Goal: Find specific page/section: Find specific page/section

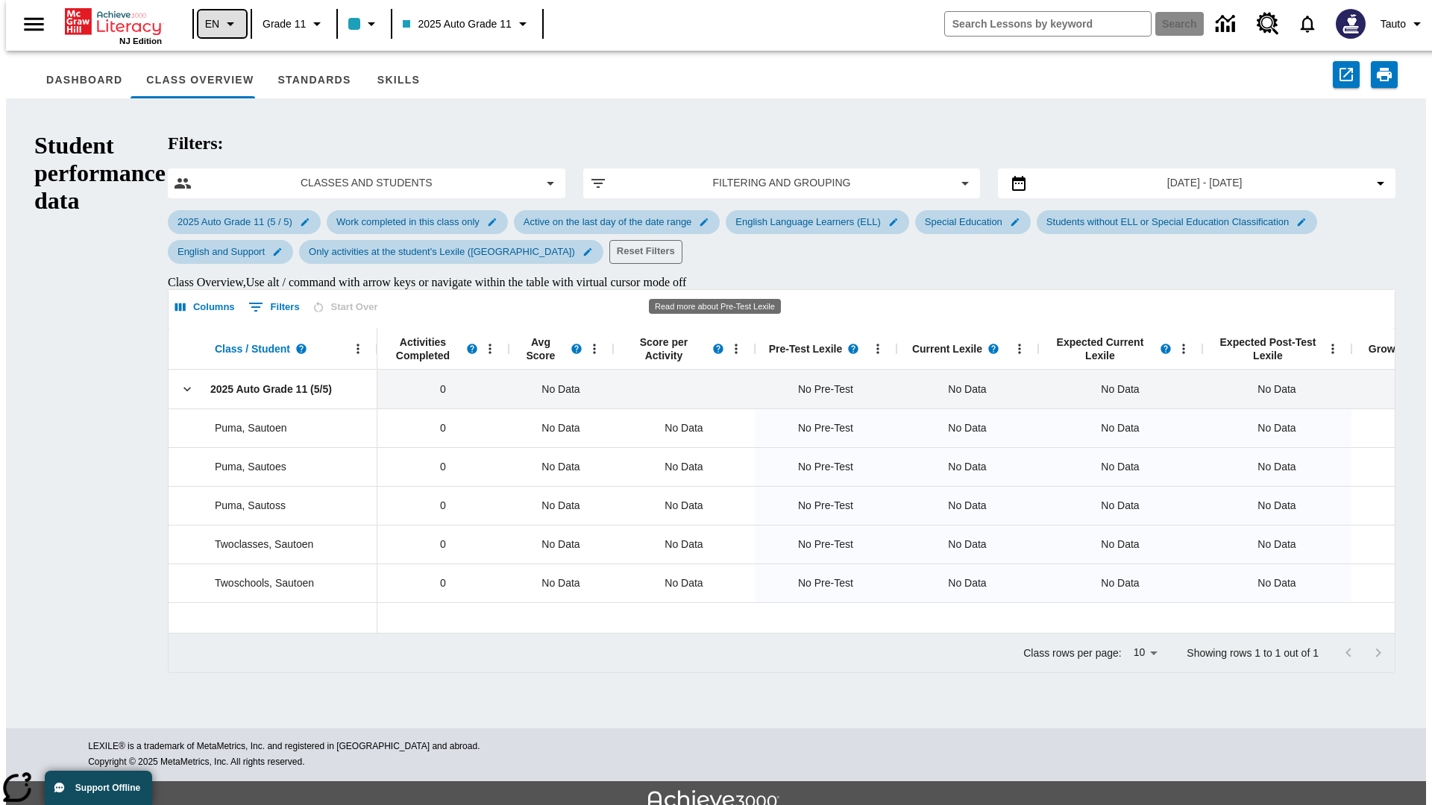
click at [221, 24] on icon "Language: EN, Select a language" at bounding box center [230, 24] width 18 height 18
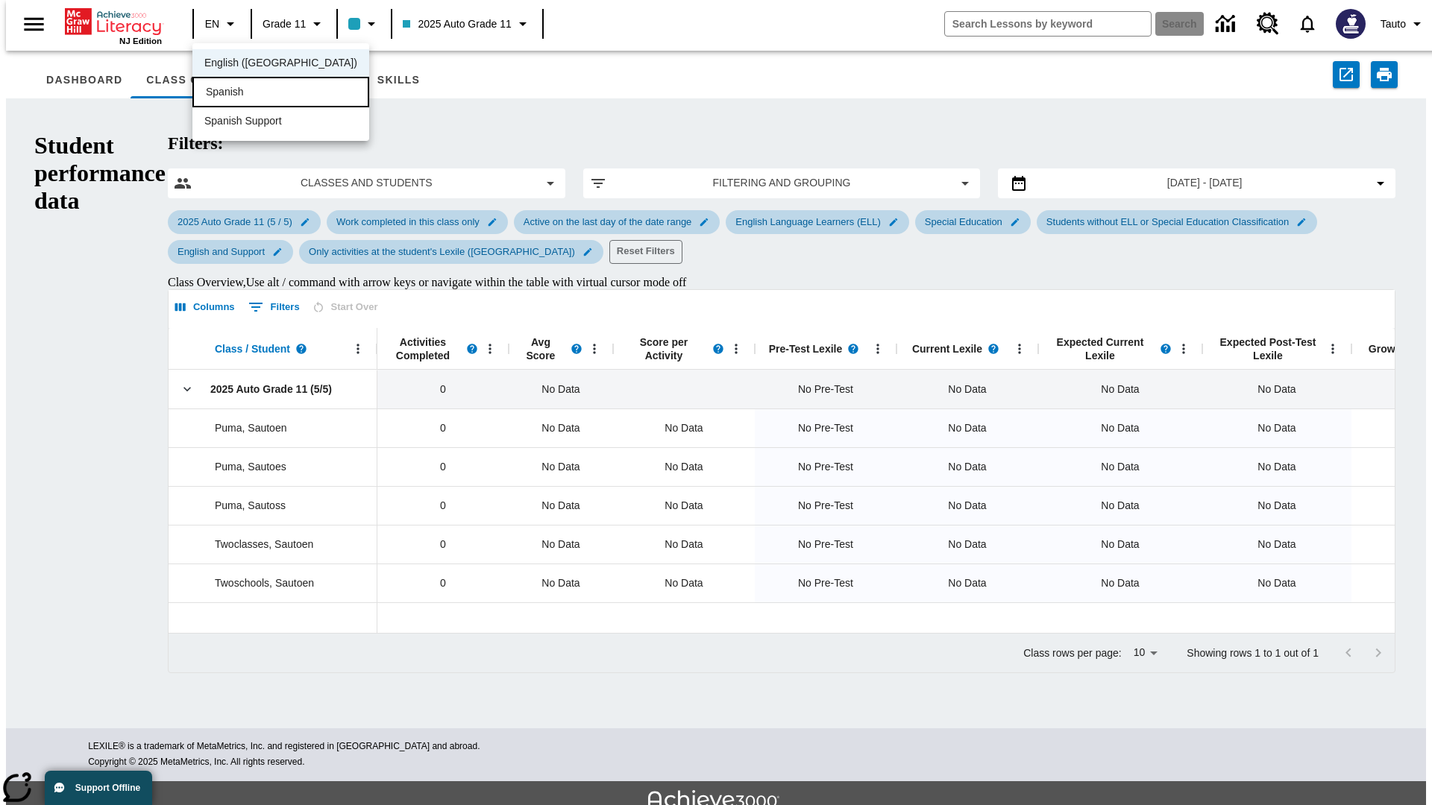
click at [248, 93] on div "Spanish" at bounding box center [280, 92] width 177 height 31
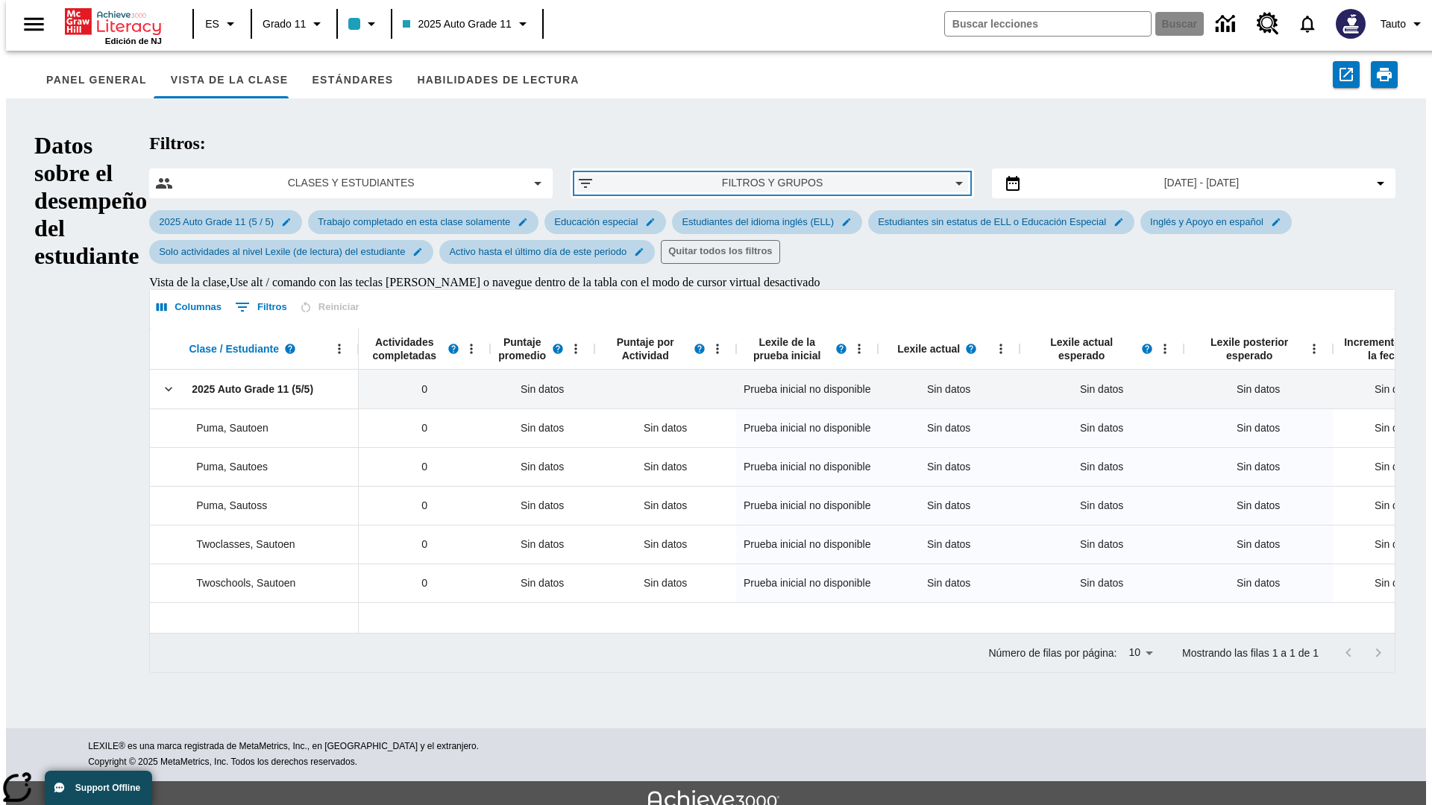
click at [715, 175] on span "Filtros y grupos" at bounding box center [772, 183] width 332 height 16
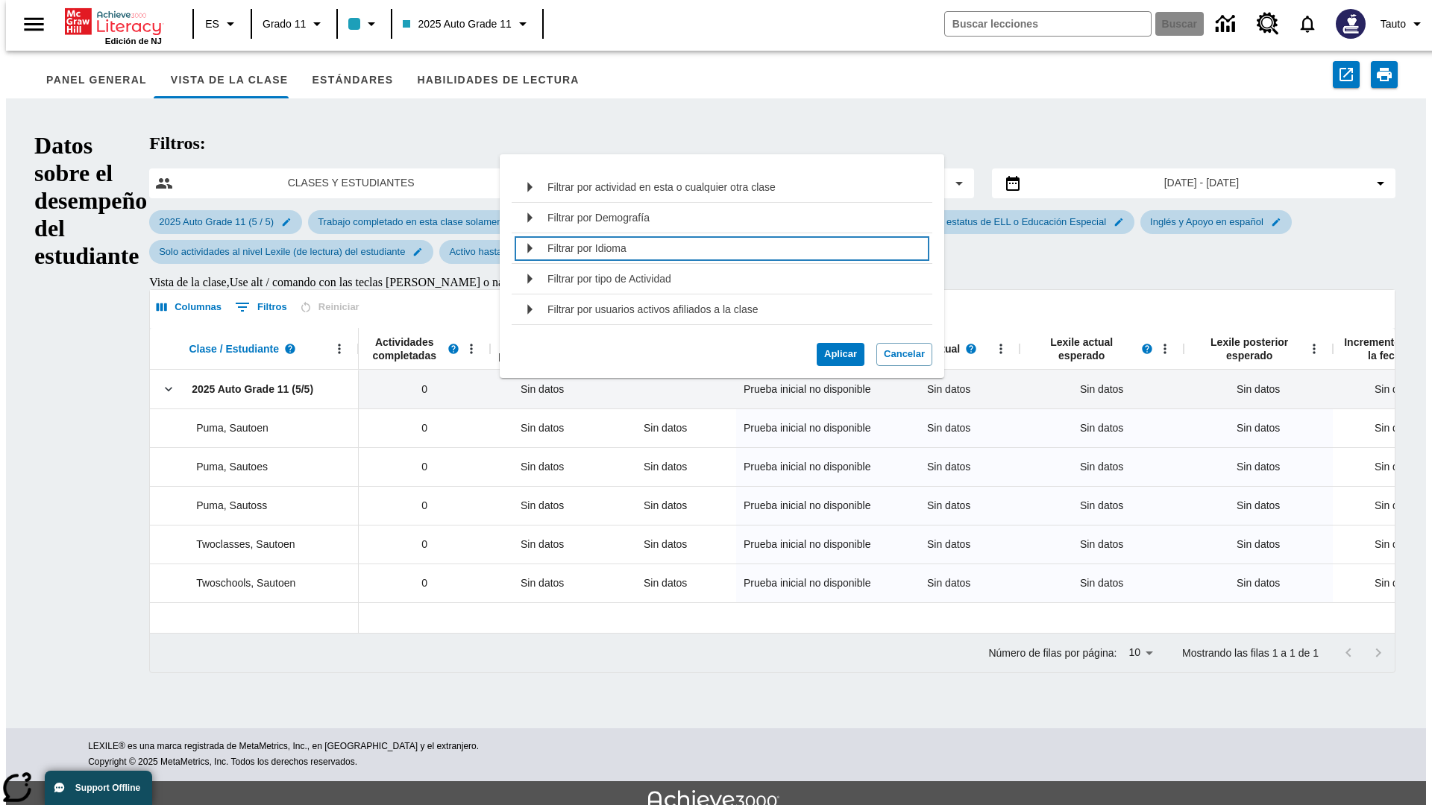
click at [716, 248] on div "Filtrar por Idioma" at bounding box center [734, 248] width 375 height 24
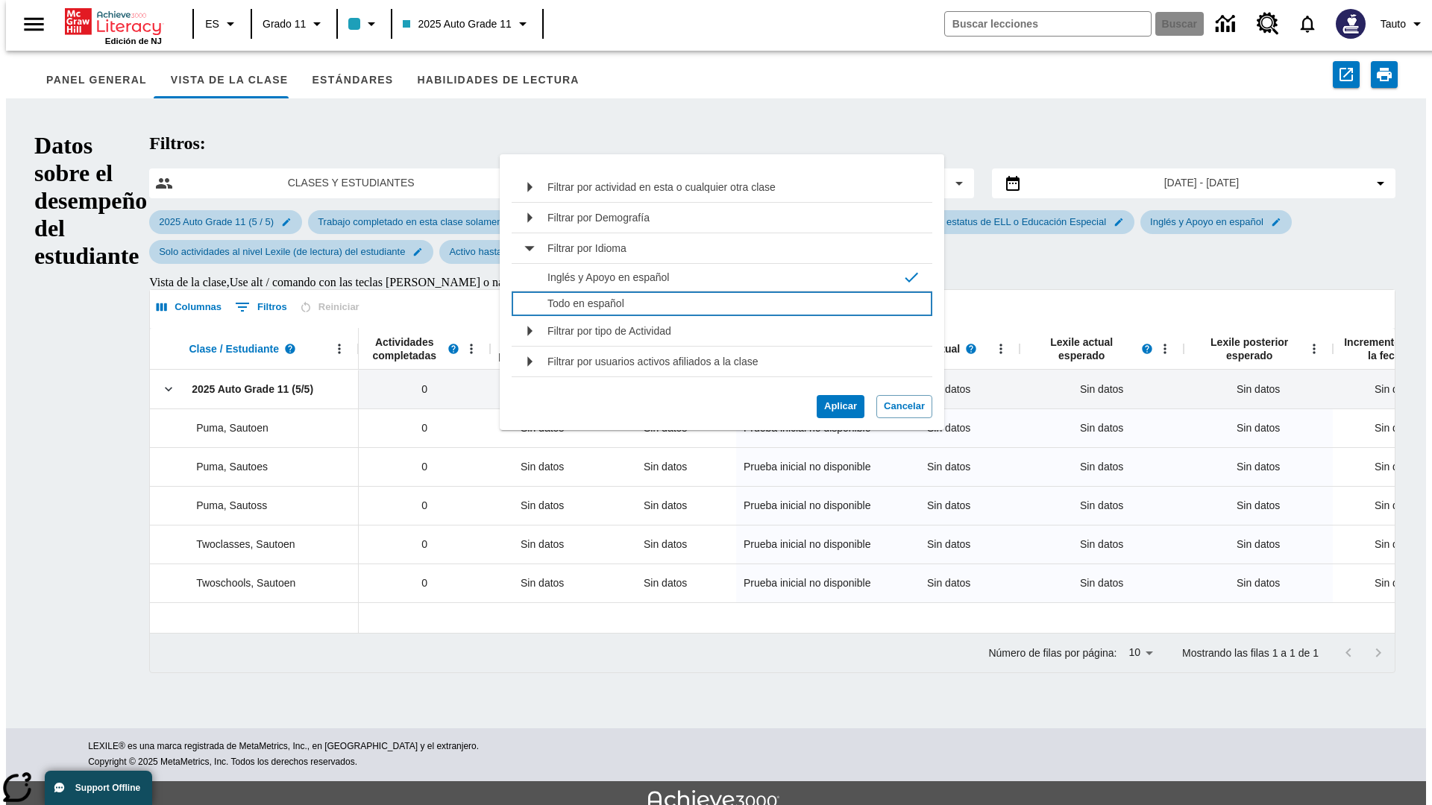
click at [725, 303] on p "Todo en español" at bounding box center [730, 303] width 367 height 15
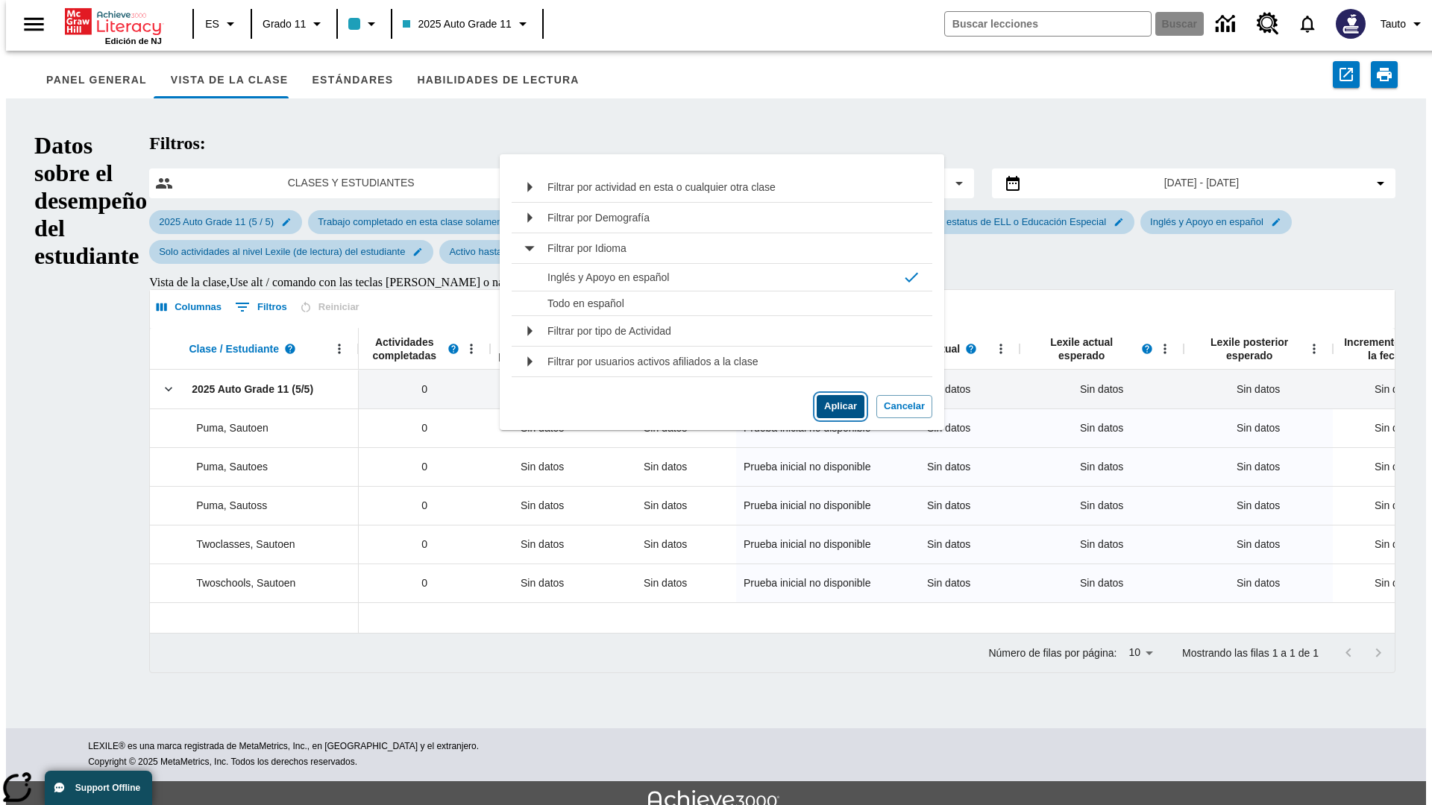
click at [834, 406] on button "Aplicar" at bounding box center [840, 406] width 48 height 23
